Goal: Navigation & Orientation: Find specific page/section

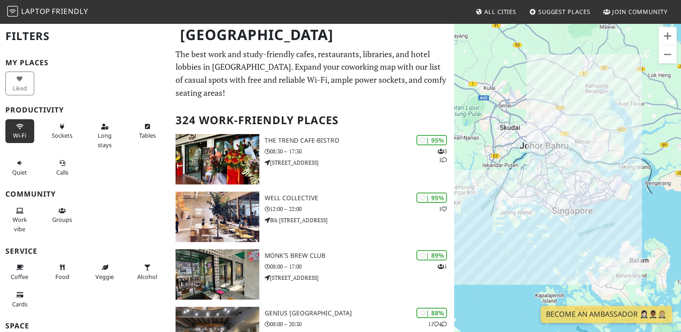
click at [26, 136] on button "Wi-Fi" at bounding box center [19, 131] width 29 height 24
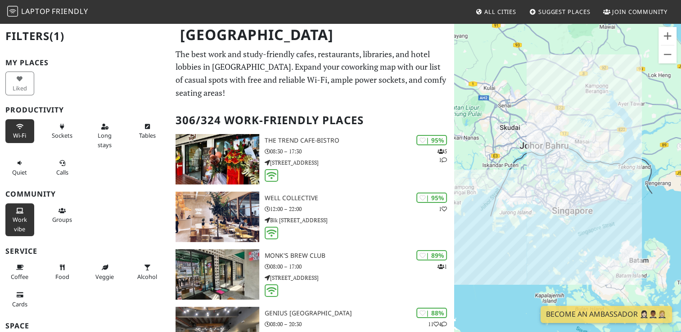
click at [26, 215] on span "Work vibe" at bounding box center [20, 223] width 14 height 17
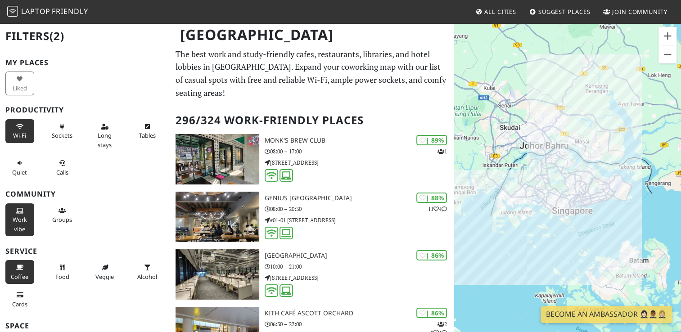
click at [21, 273] on span "Coffee" at bounding box center [20, 277] width 18 height 8
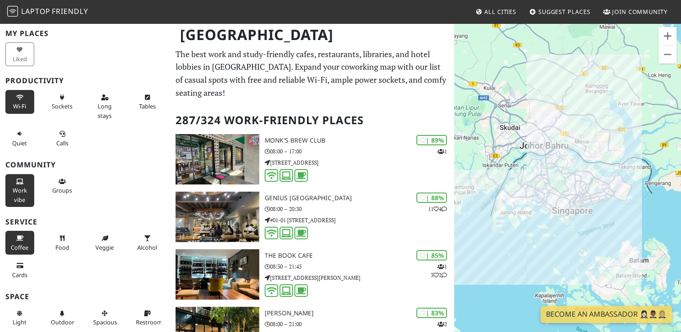
scroll to position [45, 0]
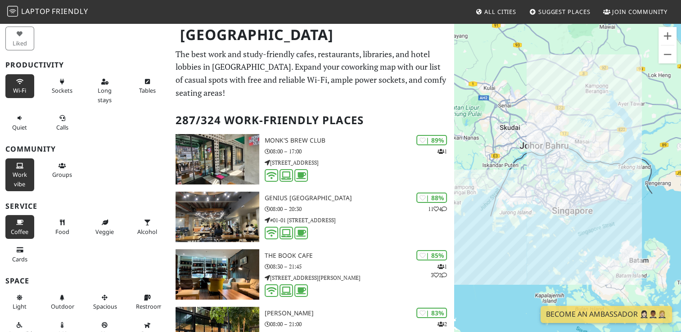
click at [13, 178] on button "Work vibe" at bounding box center [19, 174] width 29 height 33
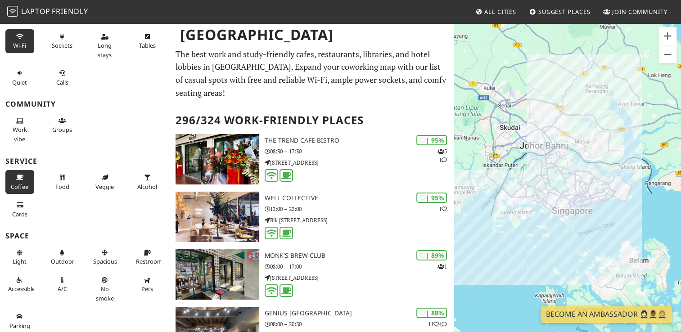
scroll to position [91, 0]
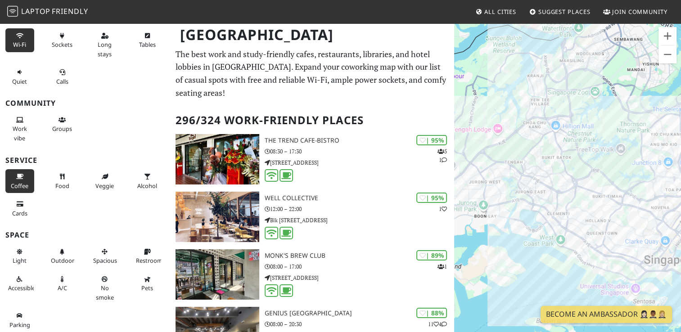
drag, startPoint x: 538, startPoint y: 193, endPoint x: 524, endPoint y: 204, distance: 17.7
click at [524, 204] on div at bounding box center [567, 188] width 227 height 332
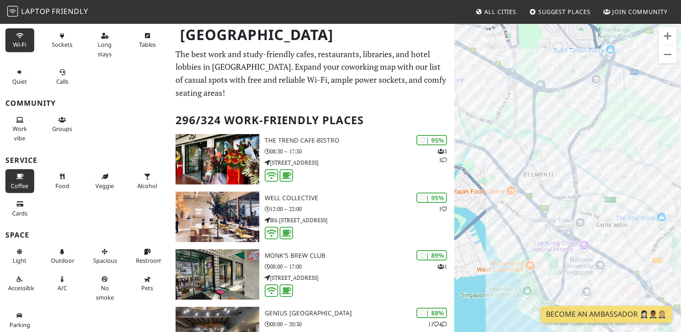
drag, startPoint x: 557, startPoint y: 178, endPoint x: 546, endPoint y: 143, distance: 36.4
click at [538, 141] on div at bounding box center [567, 188] width 227 height 332
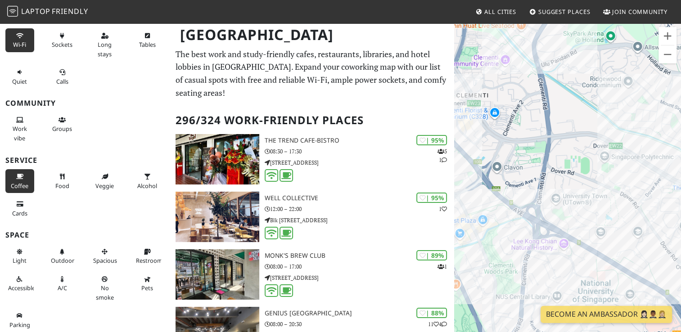
drag, startPoint x: 620, startPoint y: 202, endPoint x: 521, endPoint y: 71, distance: 164.0
click at [521, 67] on div at bounding box center [567, 188] width 227 height 332
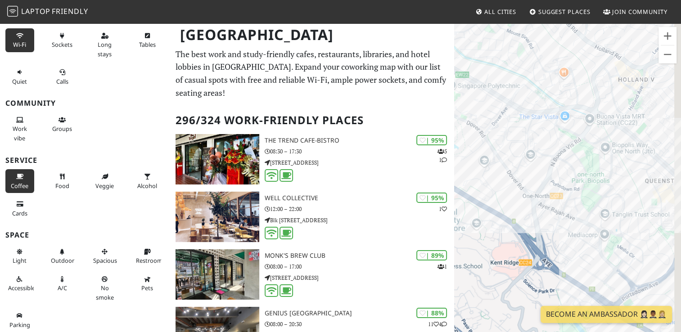
drag, startPoint x: 615, startPoint y: 217, endPoint x: 481, endPoint y: 158, distance: 145.6
click at [481, 158] on div at bounding box center [567, 188] width 227 height 332
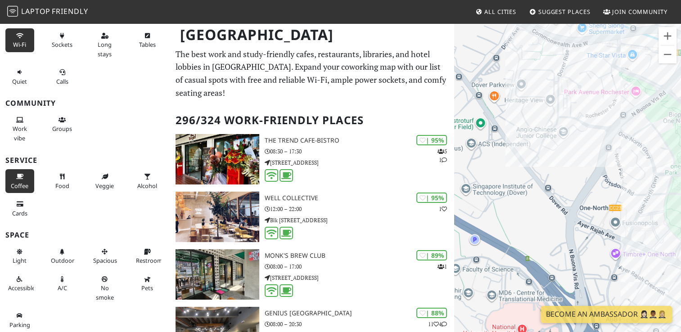
drag, startPoint x: 556, startPoint y: 232, endPoint x: 636, endPoint y: 249, distance: 81.9
click at [636, 249] on div at bounding box center [567, 188] width 227 height 332
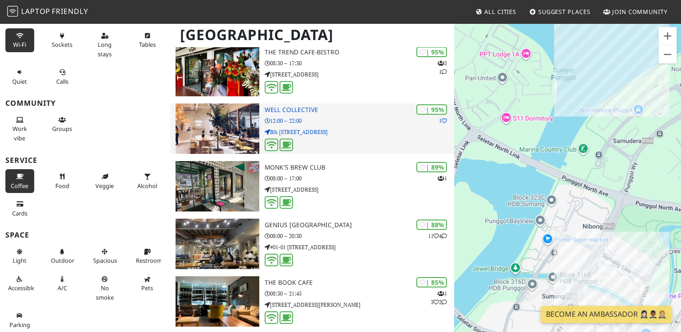
scroll to position [90, 0]
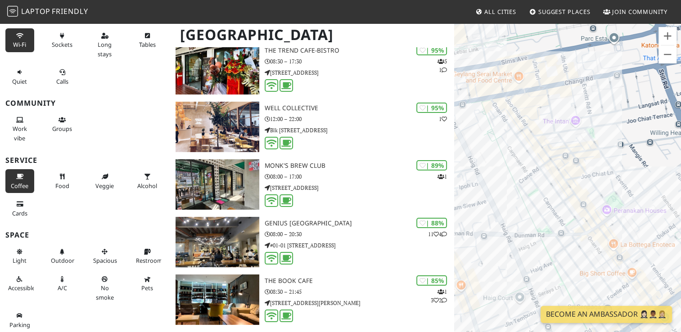
click at [509, 208] on div at bounding box center [567, 188] width 227 height 332
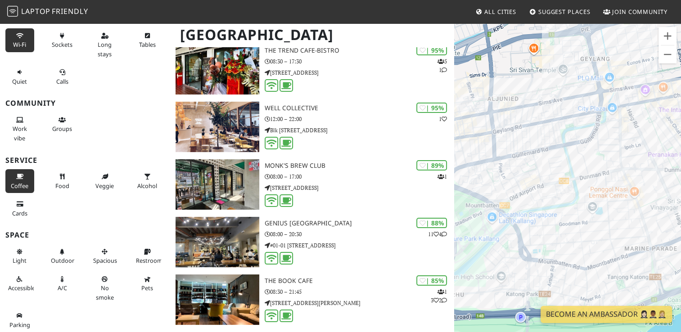
drag, startPoint x: 536, startPoint y: 171, endPoint x: 689, endPoint y: 164, distance: 152.7
click at [680, 164] on html "Laptop Friendly All Cities Suggest Places Join Community [GEOGRAPHIC_DATA] Filt…" at bounding box center [340, 76] width 681 height 332
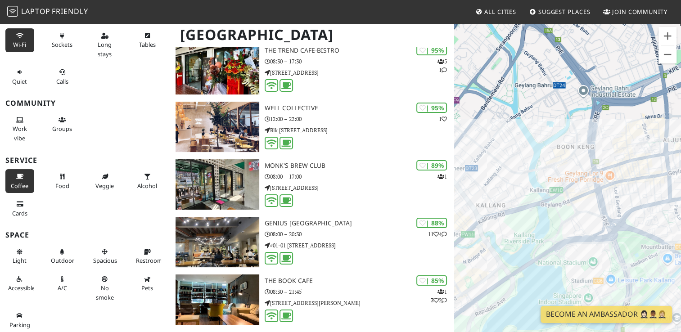
drag, startPoint x: 513, startPoint y: 187, endPoint x: 689, endPoint y: 170, distance: 176.3
click at [680, 170] on html "Laptop Friendly All Cities Suggest Places Join Community [GEOGRAPHIC_DATA] Filt…" at bounding box center [340, 76] width 681 height 332
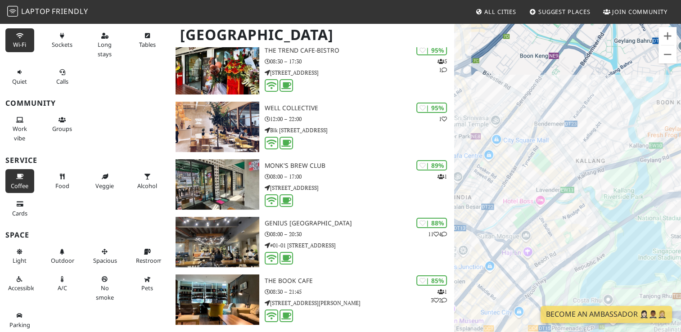
drag, startPoint x: 588, startPoint y: 186, endPoint x: 689, endPoint y: 140, distance: 110.5
click at [680, 140] on html "Laptop Friendly All Cities Suggest Places Join Community [GEOGRAPHIC_DATA] Filt…" at bounding box center [340, 76] width 681 height 332
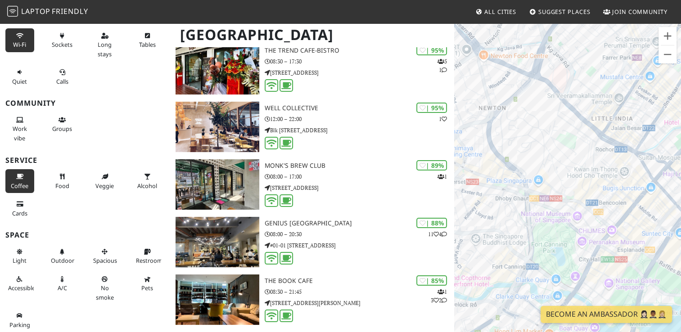
drag, startPoint x: 490, startPoint y: 148, endPoint x: 657, endPoint y: 73, distance: 182.8
click at [657, 73] on div at bounding box center [567, 188] width 227 height 332
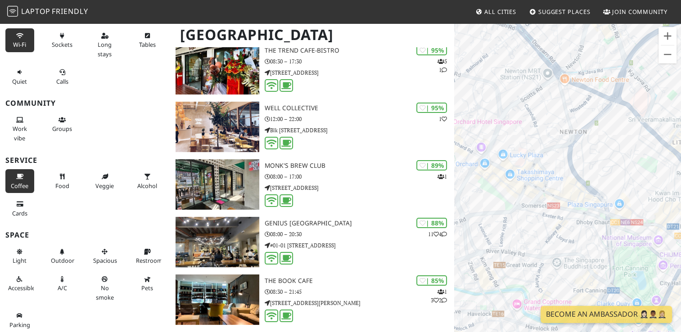
drag, startPoint x: 572, startPoint y: 130, endPoint x: 666, endPoint y: 150, distance: 96.0
click at [666, 150] on div at bounding box center [567, 188] width 227 height 332
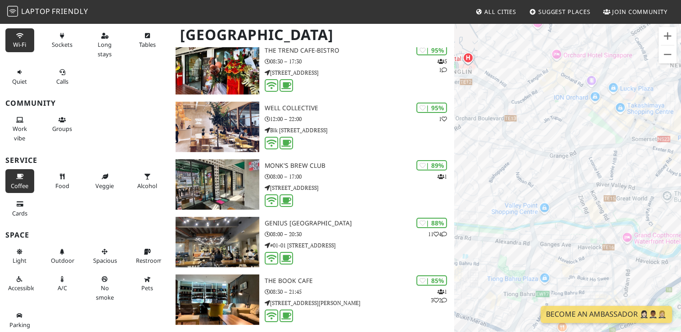
drag, startPoint x: 603, startPoint y: 134, endPoint x: 683, endPoint y: 75, distance: 100.1
click at [680, 75] on html "Laptop Friendly All Cities Suggest Places Join Community [GEOGRAPHIC_DATA] Filt…" at bounding box center [340, 76] width 681 height 332
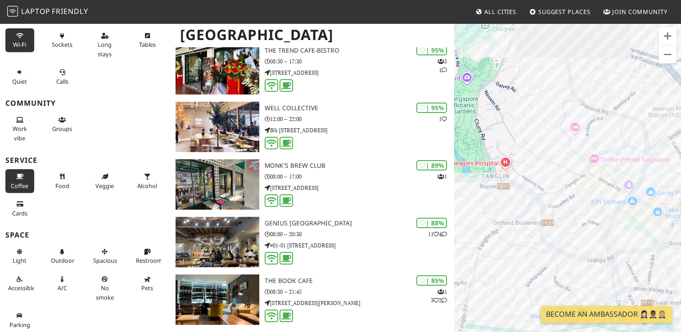
drag, startPoint x: 569, startPoint y: 109, endPoint x: 654, endPoint y: 227, distance: 145.6
click at [654, 227] on div at bounding box center [567, 188] width 227 height 332
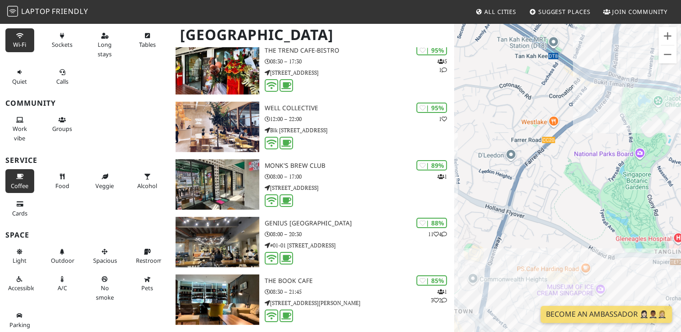
drag, startPoint x: 549, startPoint y: 153, endPoint x: 637, endPoint y: 215, distance: 106.8
click at [637, 215] on div at bounding box center [567, 188] width 227 height 332
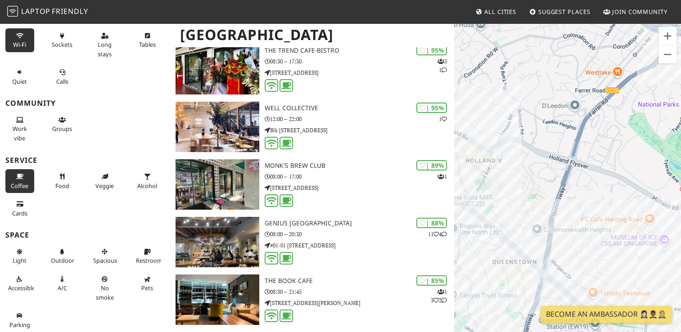
drag, startPoint x: 635, startPoint y: 164, endPoint x: 687, endPoint y: 59, distance: 116.7
click at [680, 60] on html "Laptop Friendly All Cities Suggest Places Join Community [GEOGRAPHIC_DATA] Filt…" at bounding box center [340, 76] width 681 height 332
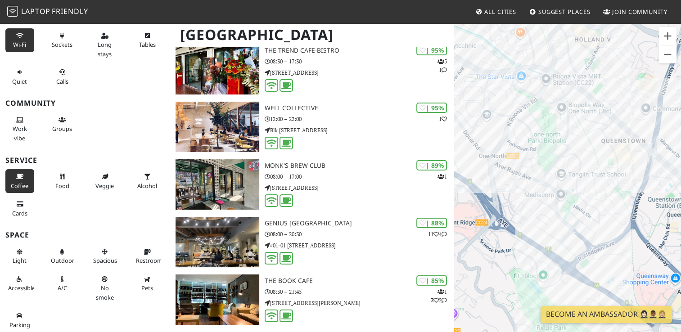
drag, startPoint x: 612, startPoint y: 182, endPoint x: 689, endPoint y: 157, distance: 80.7
click at [680, 157] on html "Laptop Friendly All Cities Suggest Places Join Community [GEOGRAPHIC_DATA] Filt…" at bounding box center [340, 76] width 681 height 332
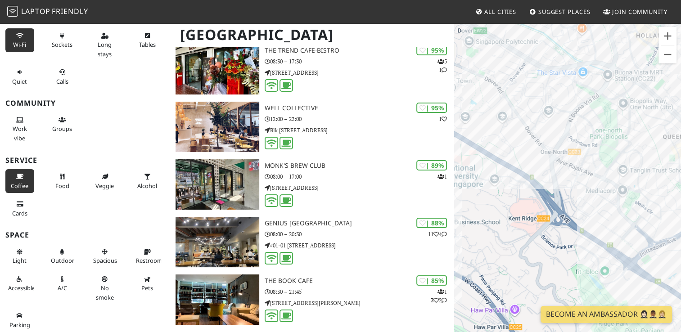
drag, startPoint x: 558, startPoint y: 153, endPoint x: 620, endPoint y: 148, distance: 62.3
click at [620, 148] on div at bounding box center [567, 188] width 227 height 332
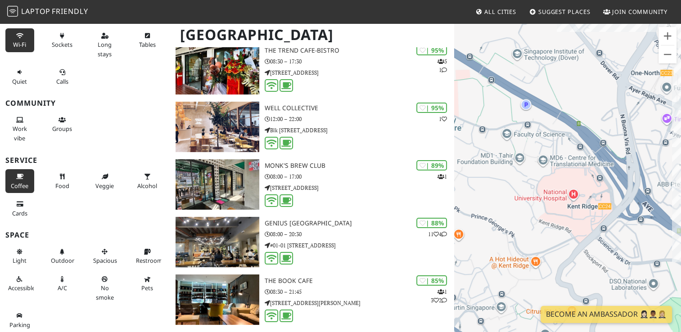
drag, startPoint x: 508, startPoint y: 217, endPoint x: 562, endPoint y: 228, distance: 55.5
click at [562, 228] on div at bounding box center [567, 188] width 227 height 332
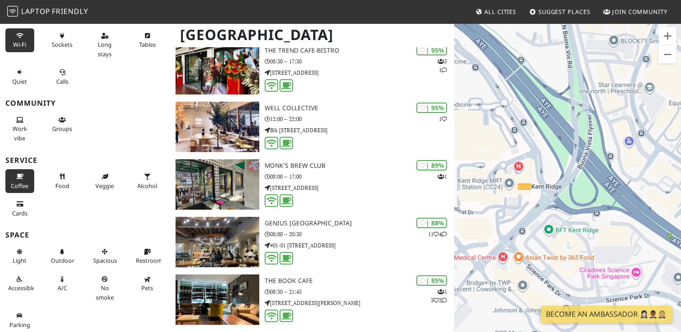
drag, startPoint x: 613, startPoint y: 233, endPoint x: 489, endPoint y: 235, distance: 123.7
click at [489, 235] on div at bounding box center [567, 188] width 227 height 332
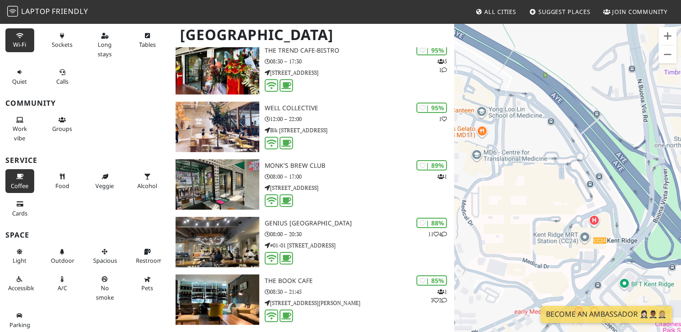
drag, startPoint x: 507, startPoint y: 229, endPoint x: 587, endPoint y: 286, distance: 97.4
click at [587, 286] on div at bounding box center [567, 188] width 227 height 332
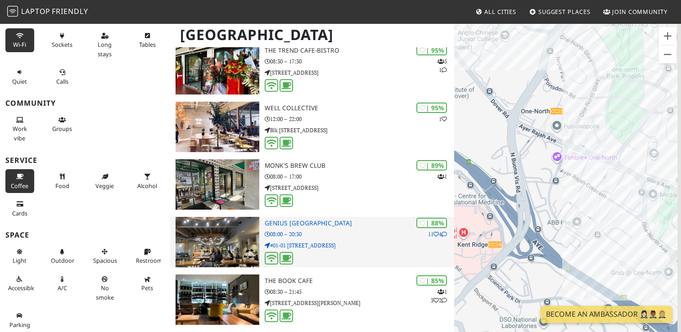
drag, startPoint x: 600, startPoint y: 259, endPoint x: 433, endPoint y: 257, distance: 167.4
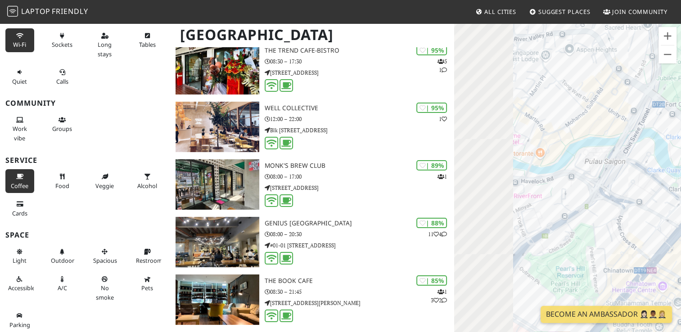
drag, startPoint x: 511, startPoint y: 231, endPoint x: 687, endPoint y: 177, distance: 184.0
click at [680, 177] on html "Laptop Friendly All Cities Suggest Places Join Community [GEOGRAPHIC_DATA] Filt…" at bounding box center [340, 76] width 681 height 332
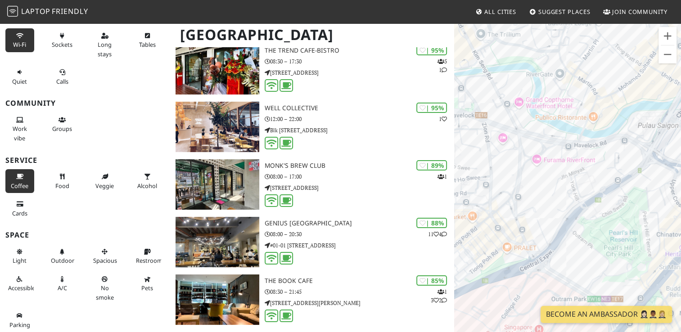
drag, startPoint x: 549, startPoint y: 197, endPoint x: 687, endPoint y: 213, distance: 139.0
click at [680, 213] on html "Laptop Friendly All Cities Suggest Places Join Community [GEOGRAPHIC_DATA] Filt…" at bounding box center [340, 76] width 681 height 332
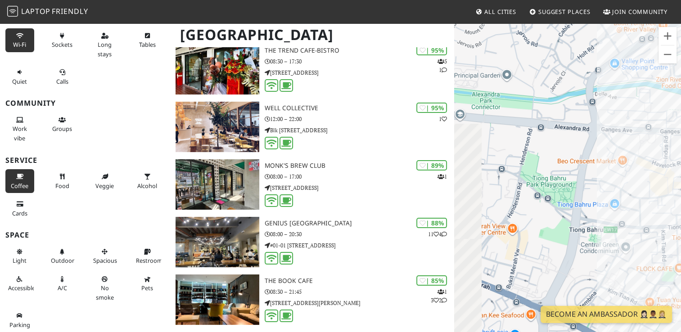
drag, startPoint x: 562, startPoint y: 232, endPoint x: 673, endPoint y: 206, distance: 114.1
click at [673, 206] on div at bounding box center [567, 188] width 227 height 332
